Goal: Task Accomplishment & Management: Use online tool/utility

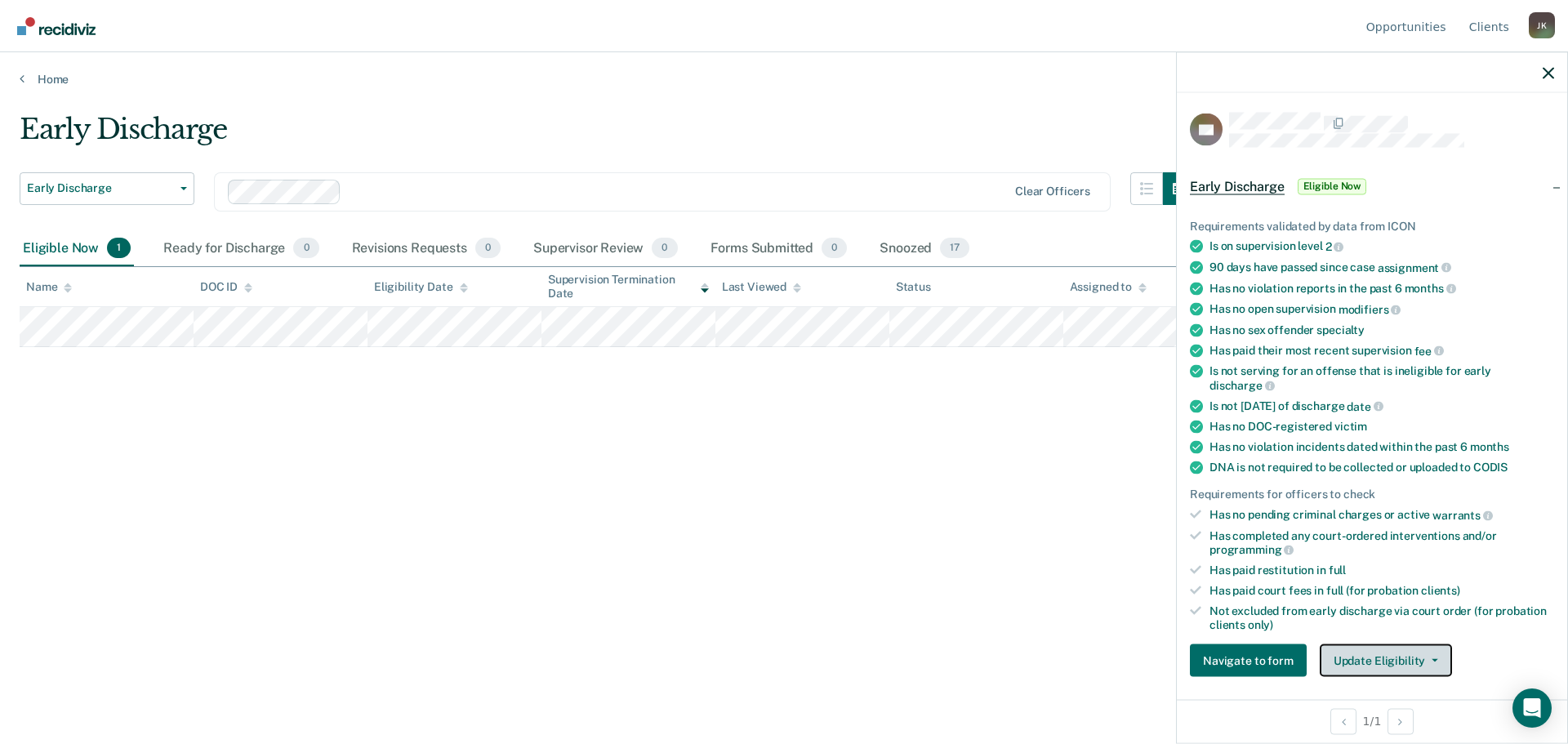
click at [1375, 658] on button "Update Eligibility" at bounding box center [1385, 660] width 132 height 33
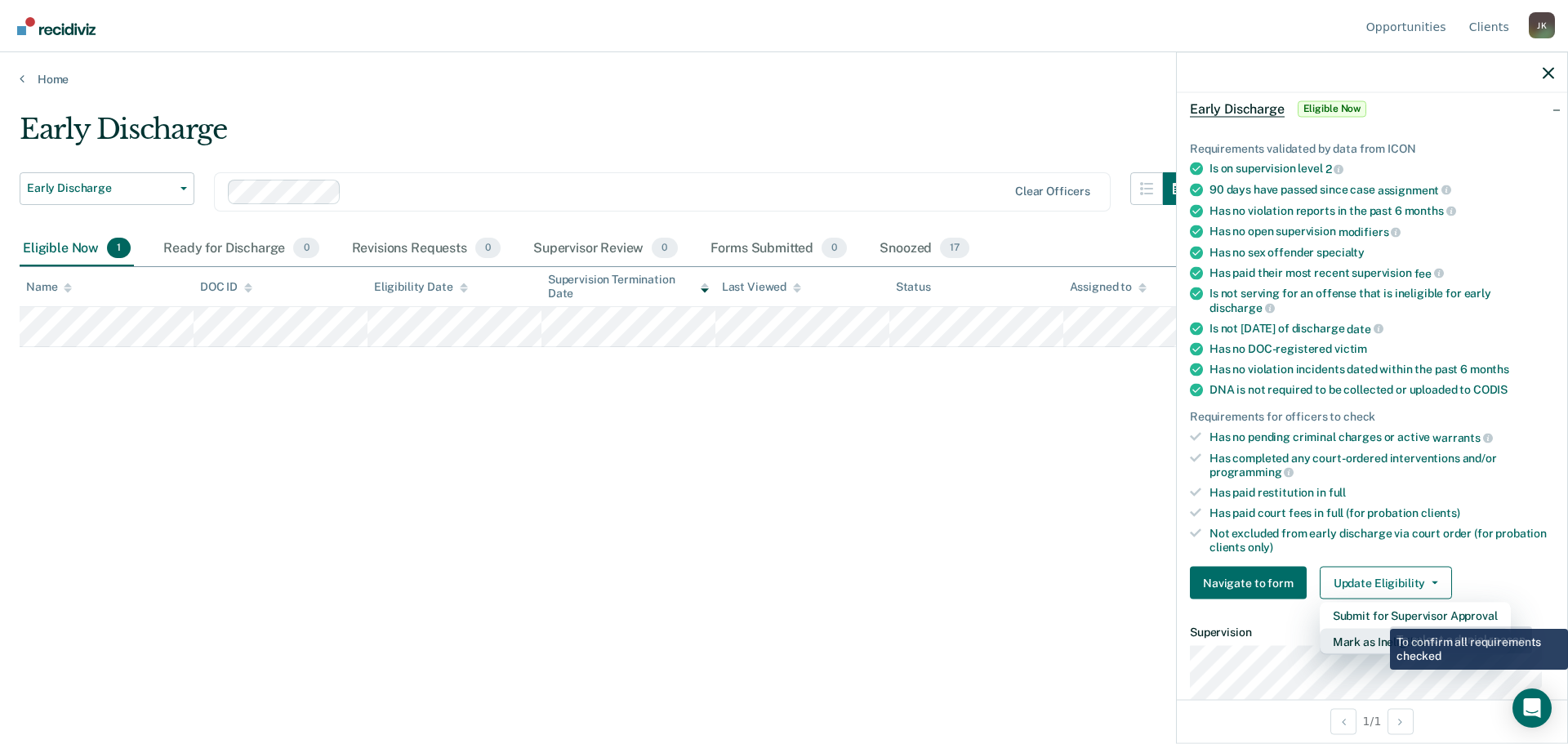
scroll to position [163, 0]
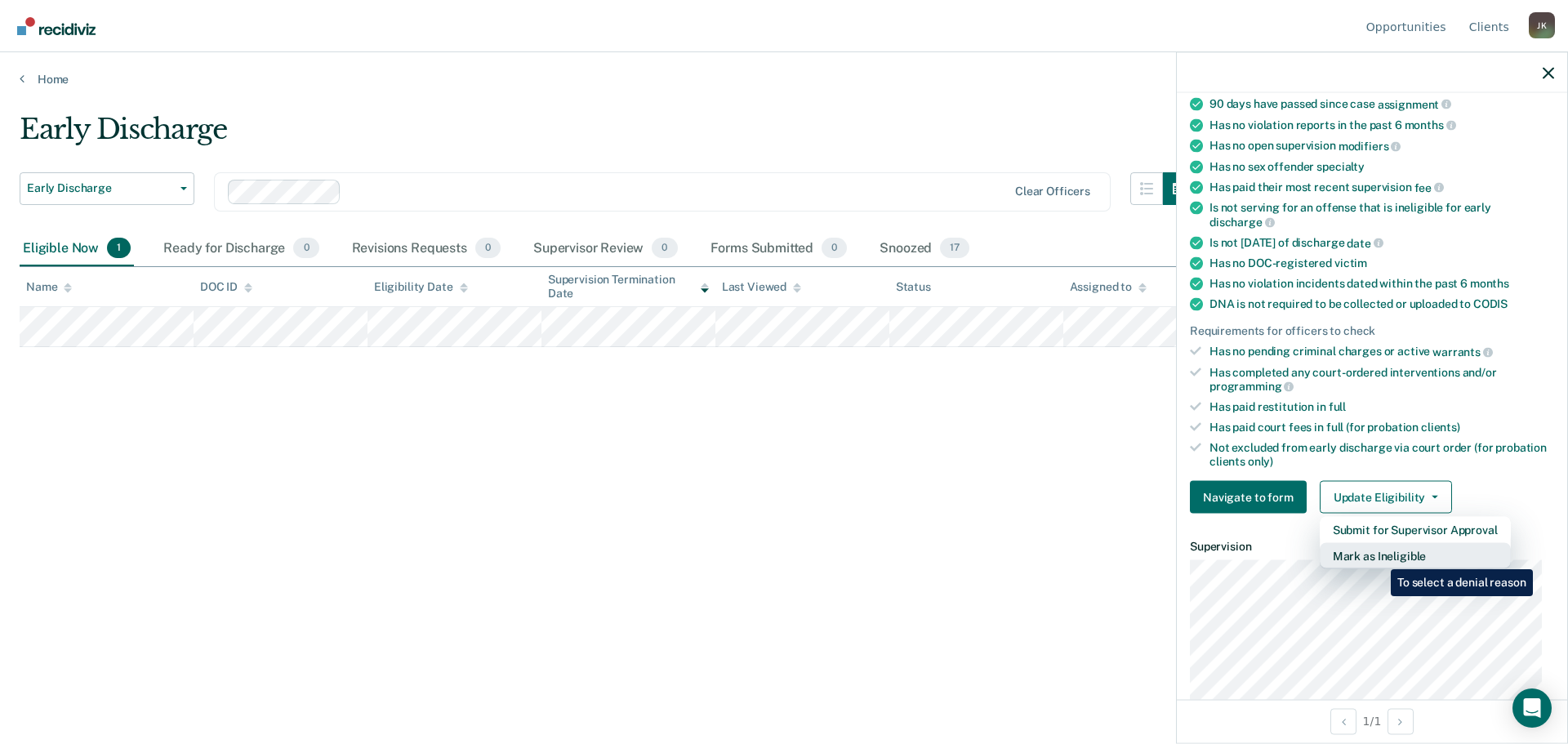
click at [1379, 557] on button "Mark as Ineligible" at bounding box center [1415, 556] width 191 height 26
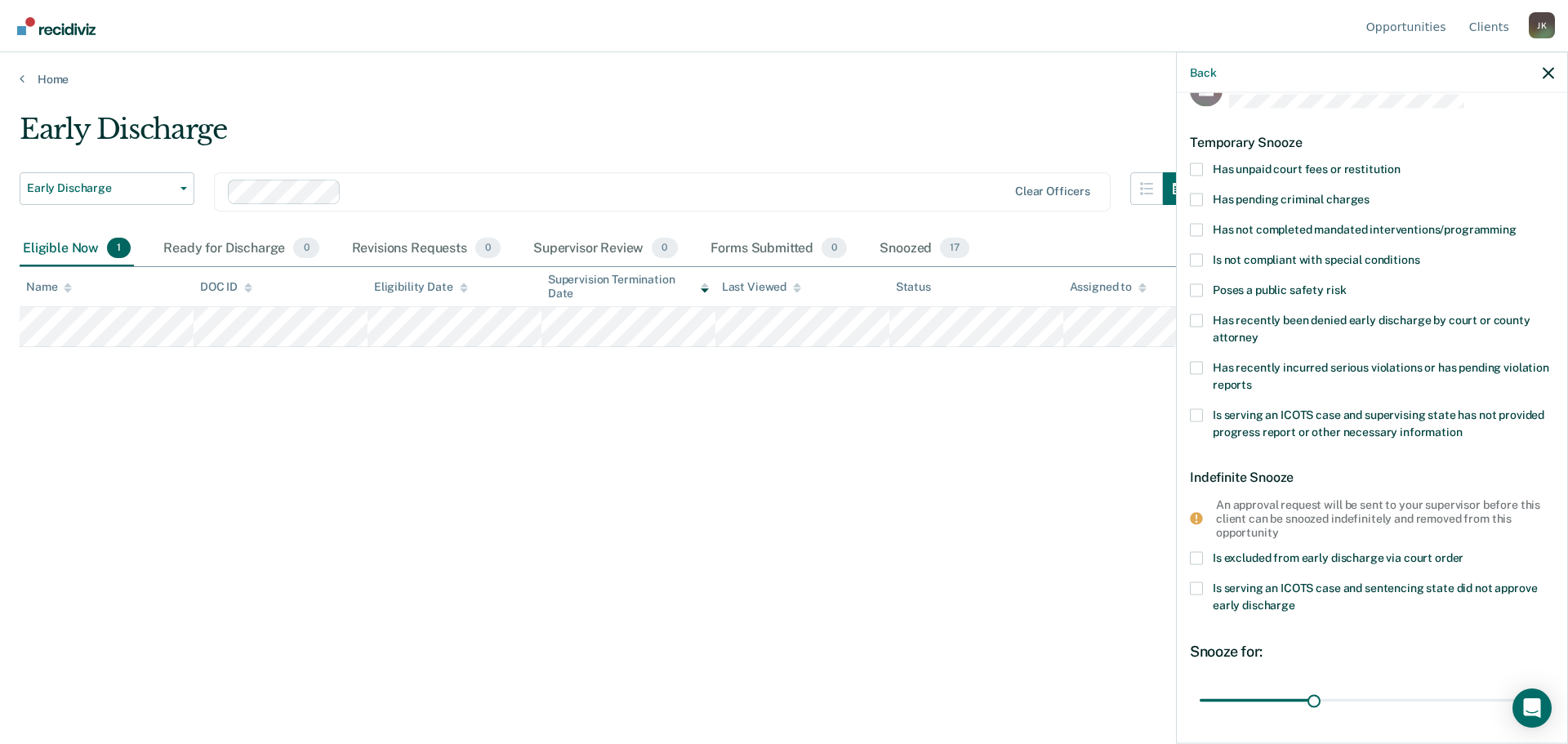
scroll to position [0, 0]
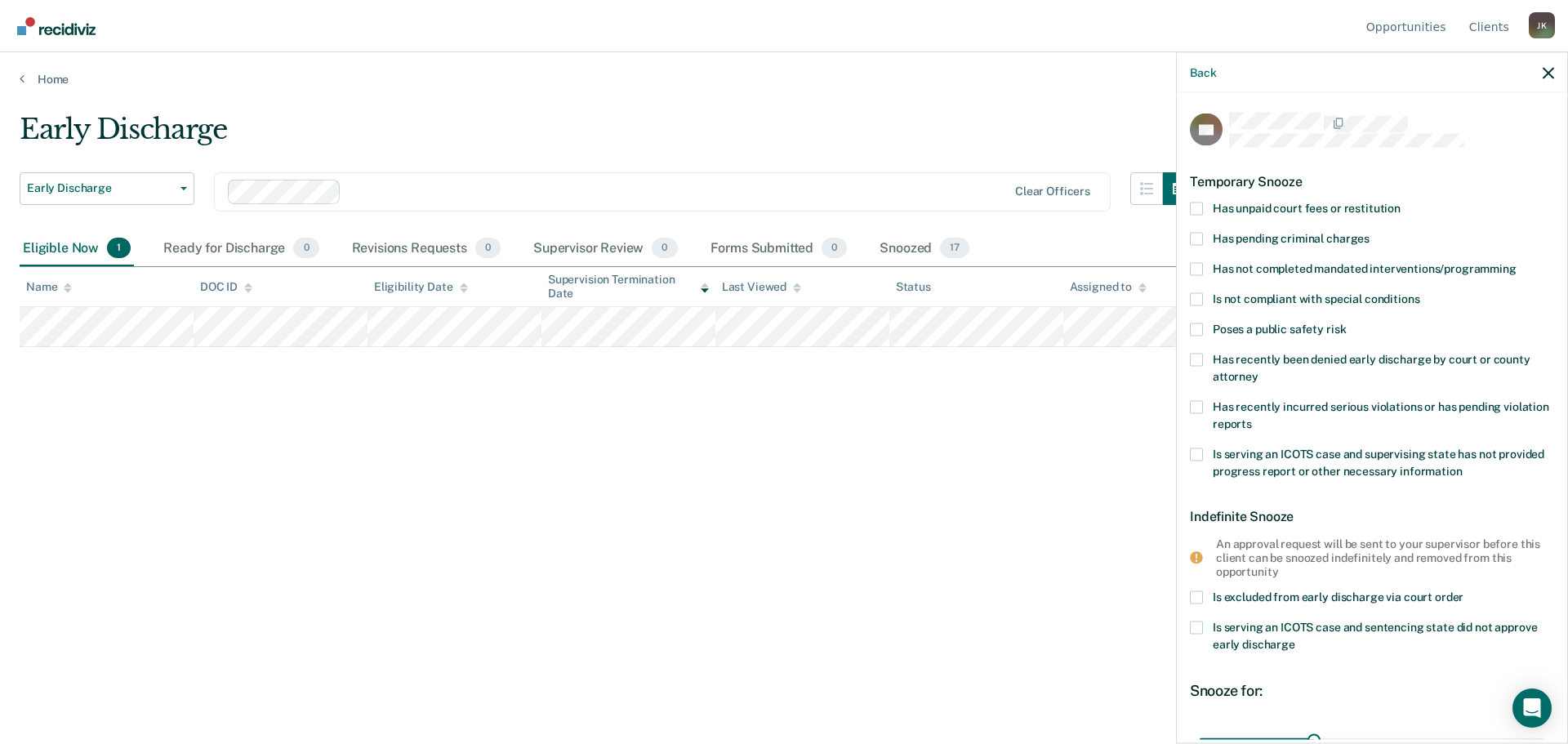
click at [1201, 267] on span at bounding box center [1196, 269] width 13 height 13
click at [1516, 262] on input "Has not completed mandated interventions/programming" at bounding box center [1516, 262] width 0 height 0
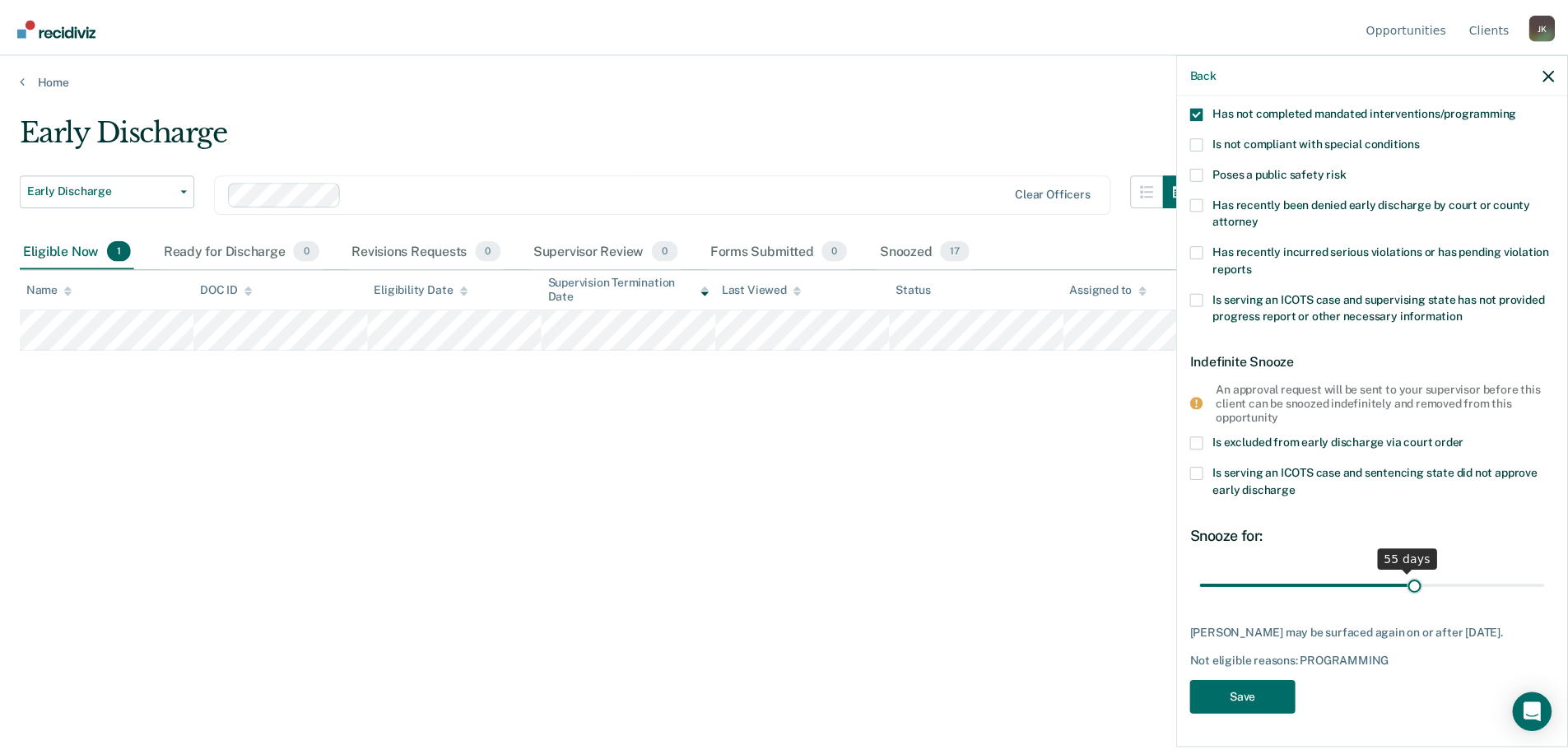
scroll to position [170, 0]
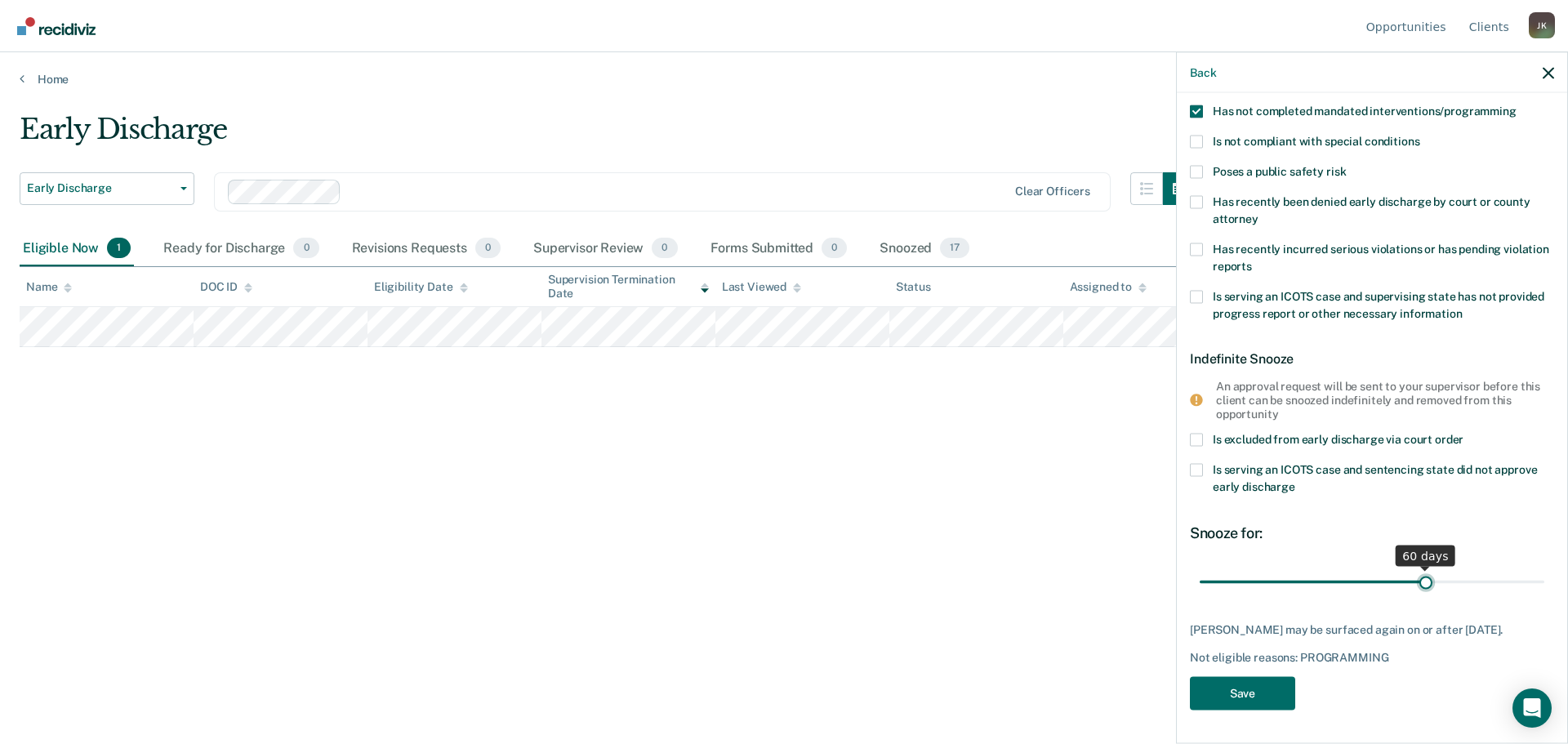
drag, startPoint x: 1307, startPoint y: 564, endPoint x: 1419, endPoint y: 582, distance: 113.4
type input "60"
click at [1419, 582] on input "range" at bounding box center [1372, 582] width 345 height 28
click at [1262, 690] on button "Save" at bounding box center [1242, 694] width 105 height 33
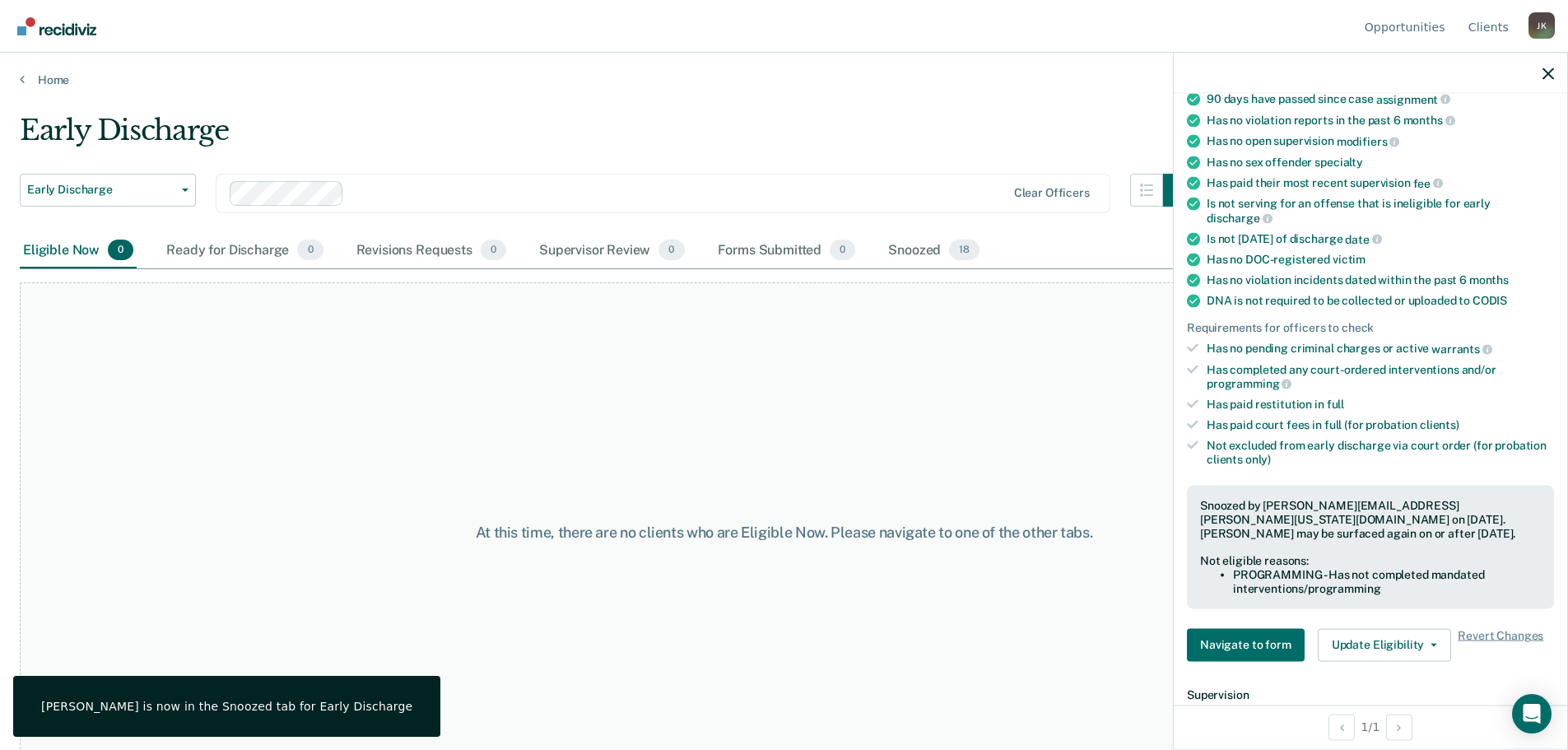
click at [524, 116] on div "Early Discharge" at bounding box center [608, 138] width 1176 height 47
click at [1546, 69] on icon "button" at bounding box center [1549, 73] width 12 height 12
